Goal: Information Seeking & Learning: Learn about a topic

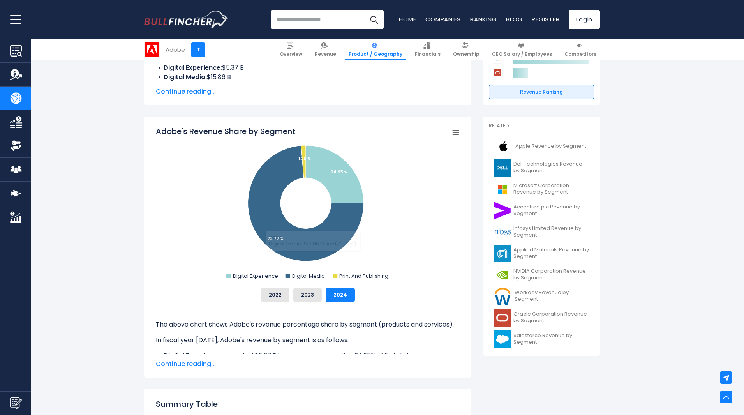
click at [194, 361] on span "Continue reading..." at bounding box center [308, 363] width 304 height 9
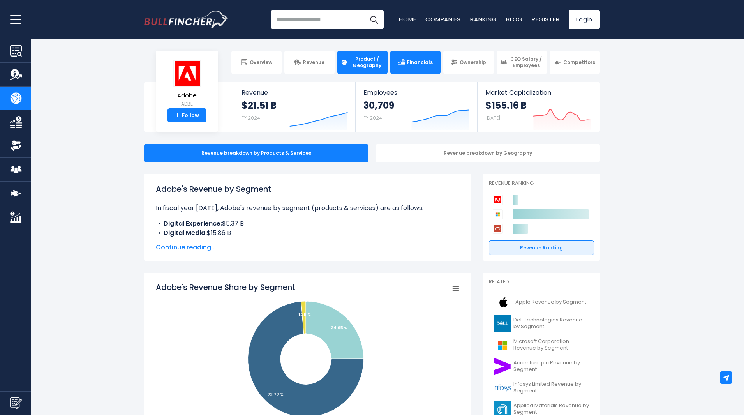
click at [438, 70] on link "Financials" at bounding box center [415, 62] width 50 height 23
click at [187, 250] on span "Continue reading..." at bounding box center [308, 247] width 304 height 9
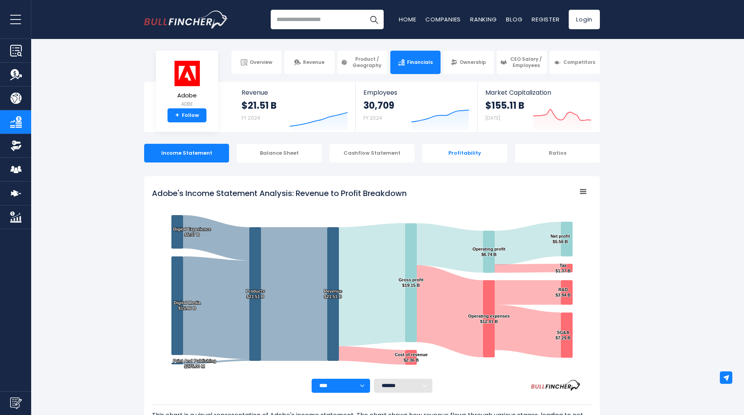
click at [466, 154] on div "Profitability" at bounding box center [464, 153] width 85 height 19
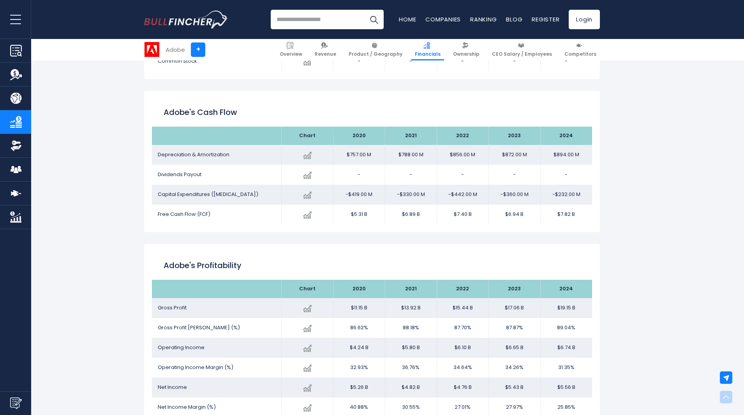
scroll to position [1281, 0]
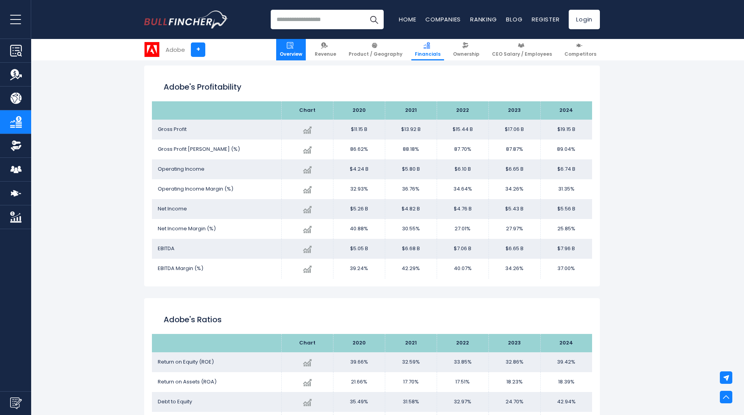
click at [302, 52] on span "Overview" at bounding box center [291, 54] width 23 height 6
click at [298, 52] on span "Overview" at bounding box center [291, 54] width 23 height 6
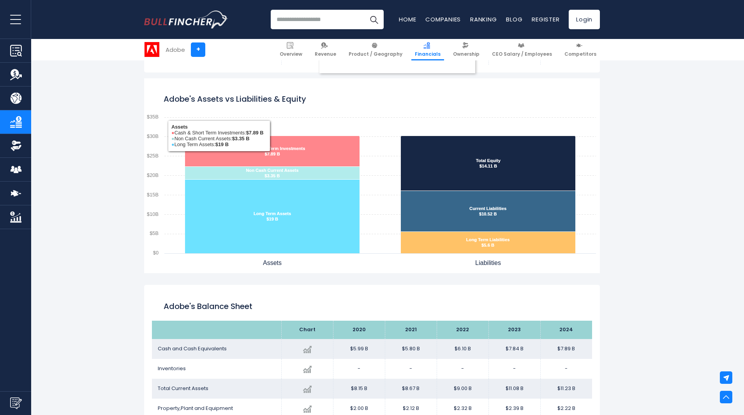
scroll to position [555, 0]
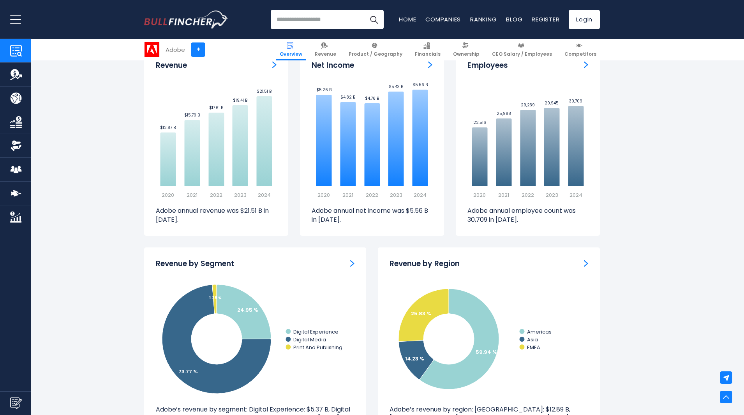
scroll to position [623, 0]
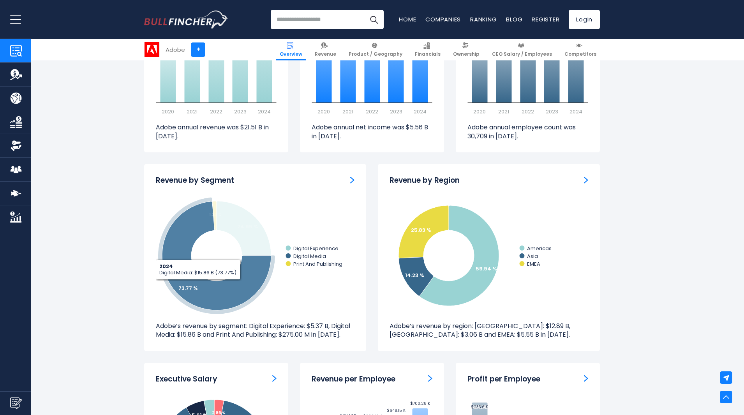
click at [190, 285] on tspan "73.77 %" at bounding box center [187, 287] width 19 height 7
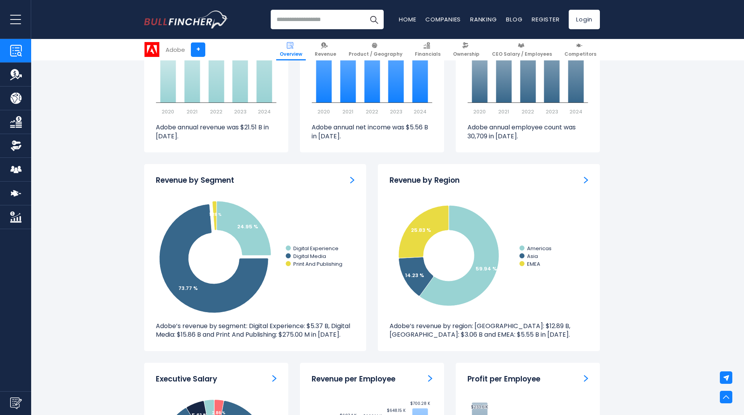
scroll to position [779, 0]
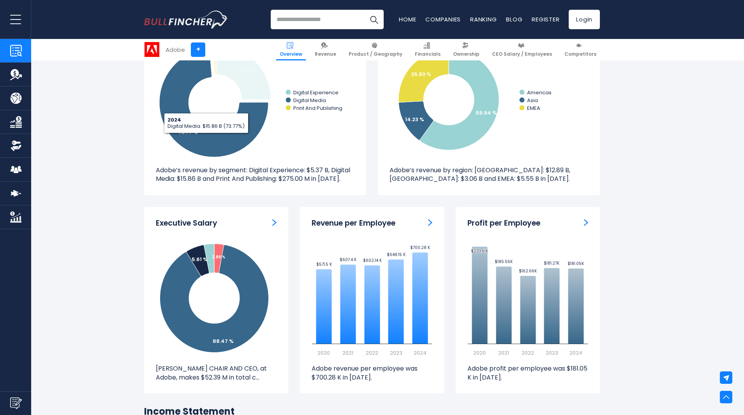
click at [212, 130] on icon at bounding box center [213, 102] width 109 height 109
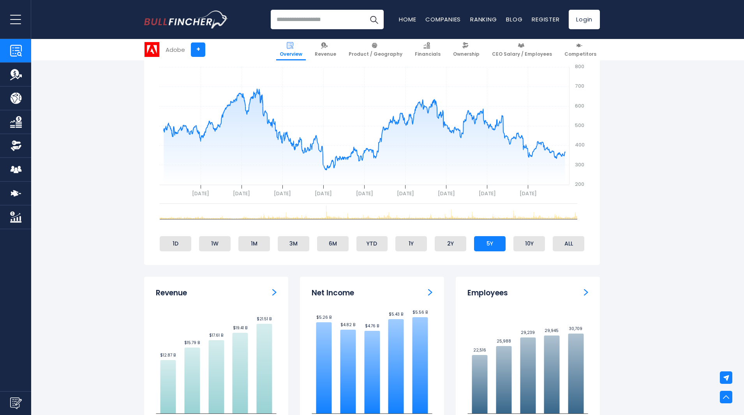
scroll to position [259, 0]
